Goal: Transaction & Acquisition: Purchase product/service

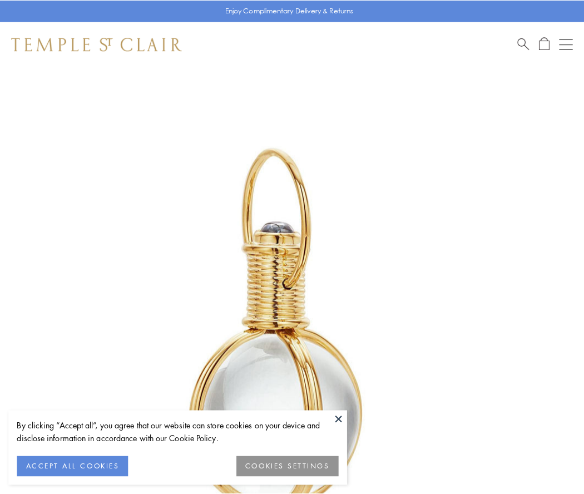
scroll to position [290, 0]
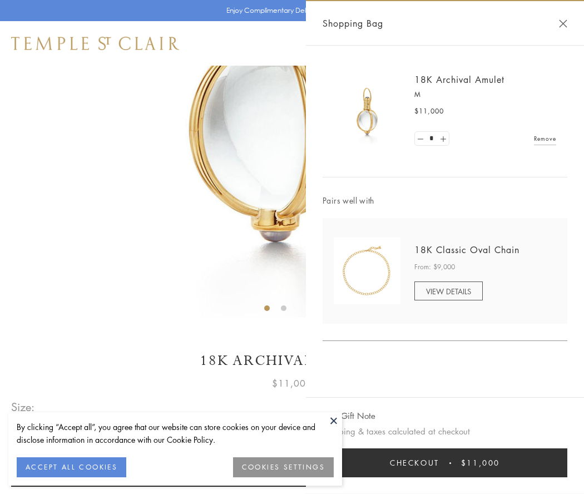
click at [445, 463] on button "Checkout $11,000" at bounding box center [444, 462] width 245 height 29
